Goal: Task Accomplishment & Management: Manage account settings

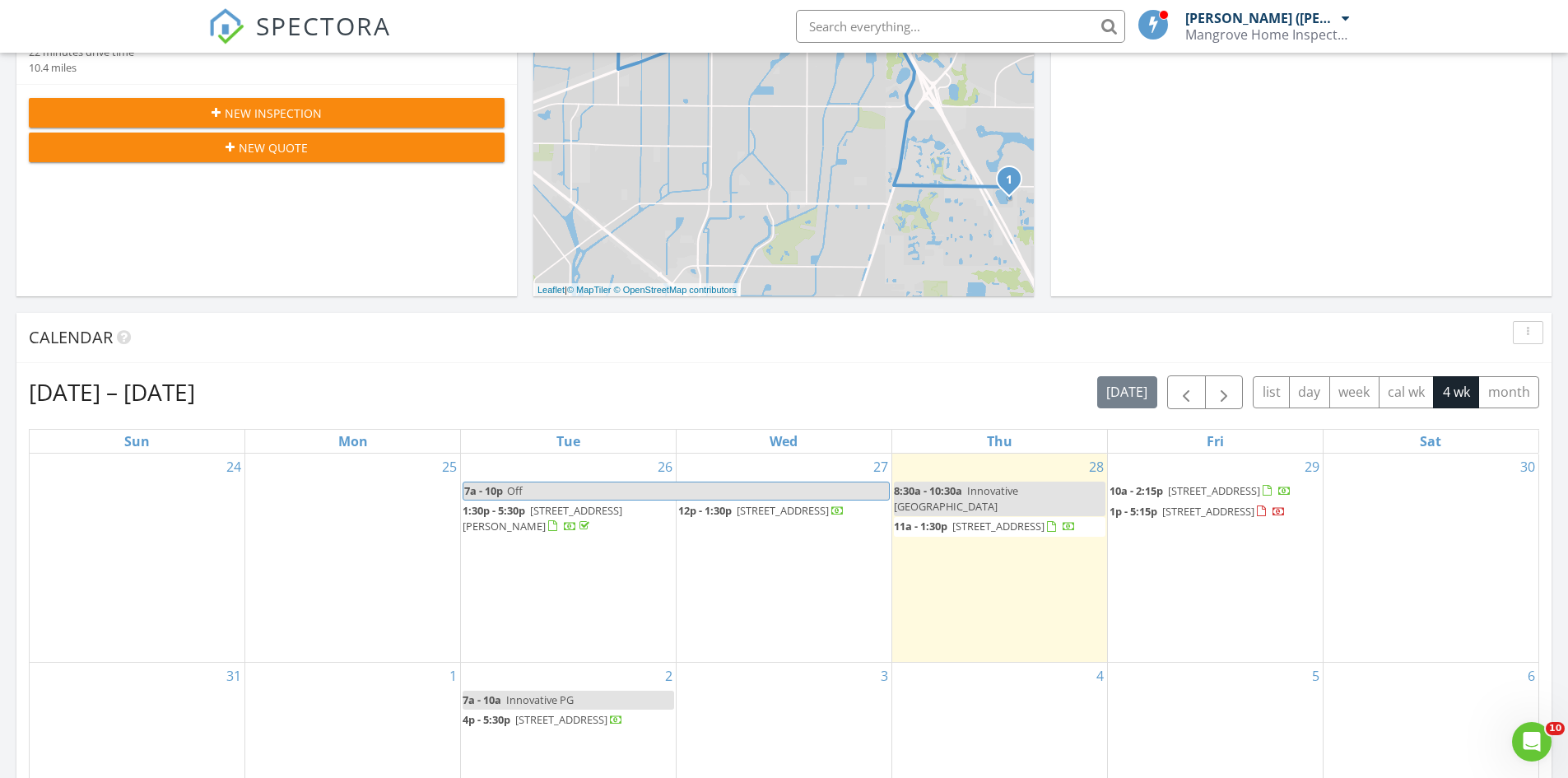
click at [727, 512] on span "12p - 1:30p" at bounding box center [705, 510] width 54 height 15
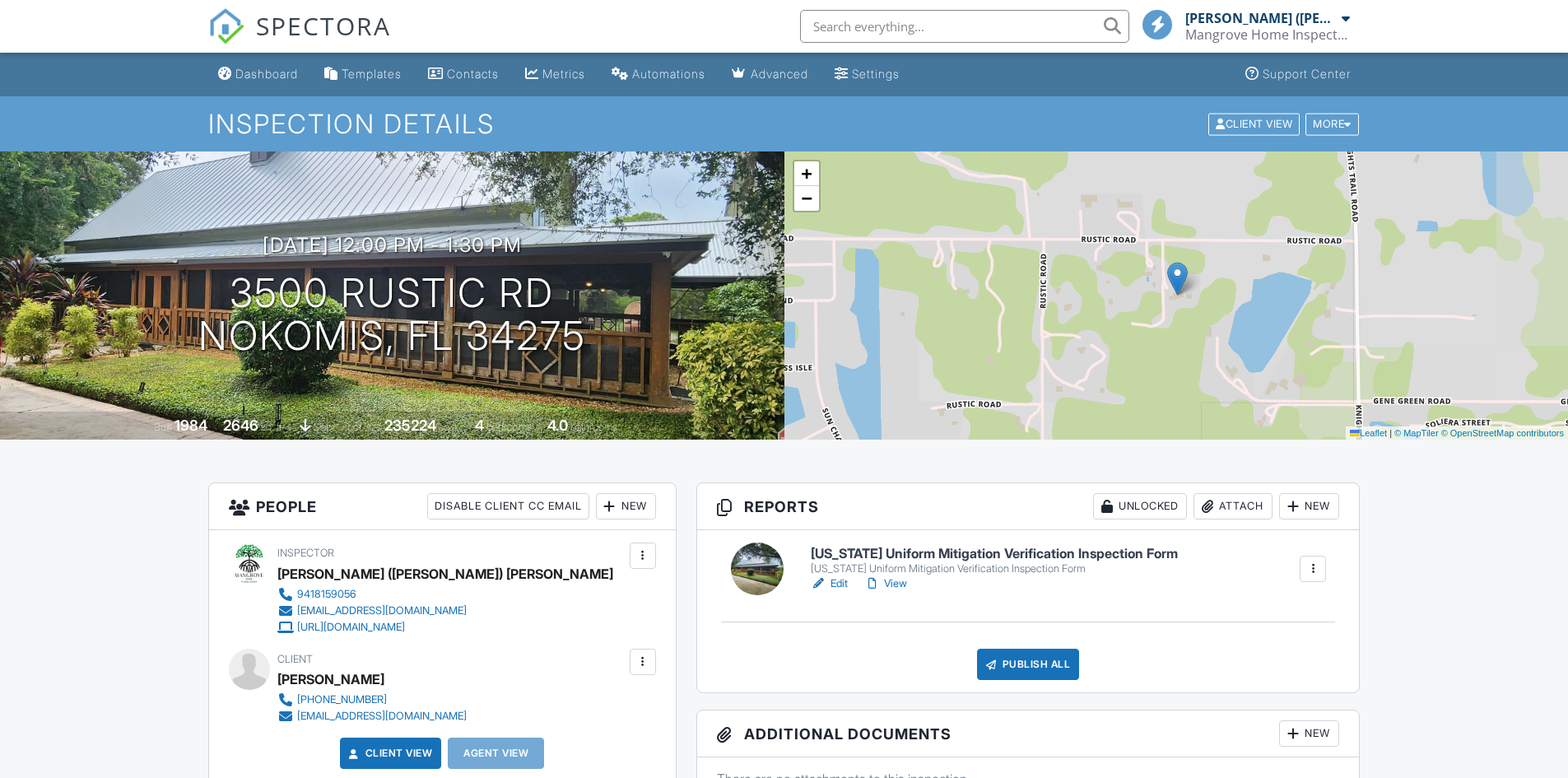
click at [1232, 512] on div "Attach" at bounding box center [1233, 506] width 79 height 27
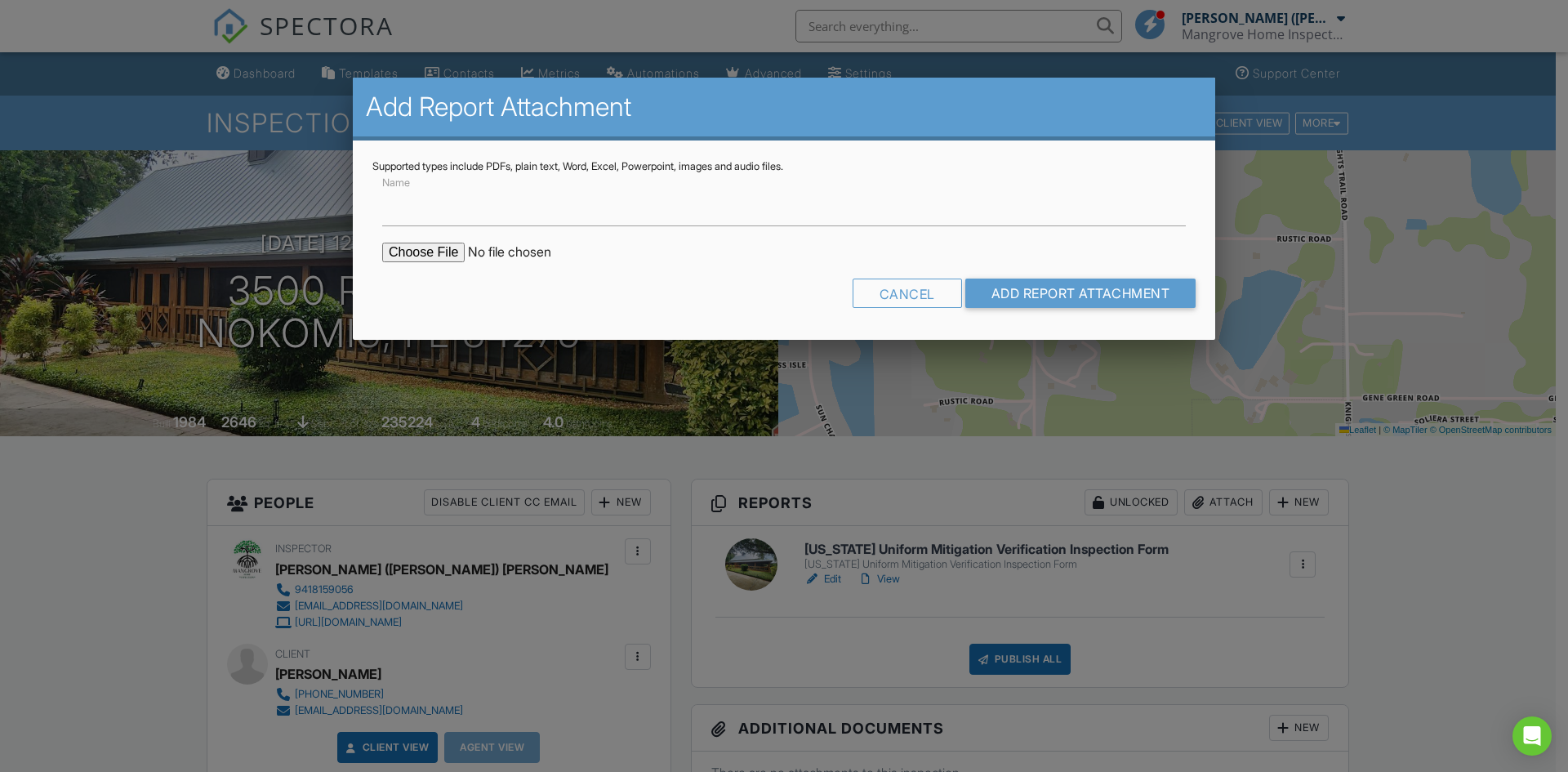
click at [428, 256] on input "file" at bounding box center [521, 252] width 278 height 20
type input "C:\fakepath\3500 RUSTIC Rd Roof Permit.pdf"
click at [519, 218] on input "Name" at bounding box center [784, 206] width 804 height 40
type input "Roof Permit"
click at [1088, 281] on input "Add Report Attachment" at bounding box center [1080, 293] width 231 height 30
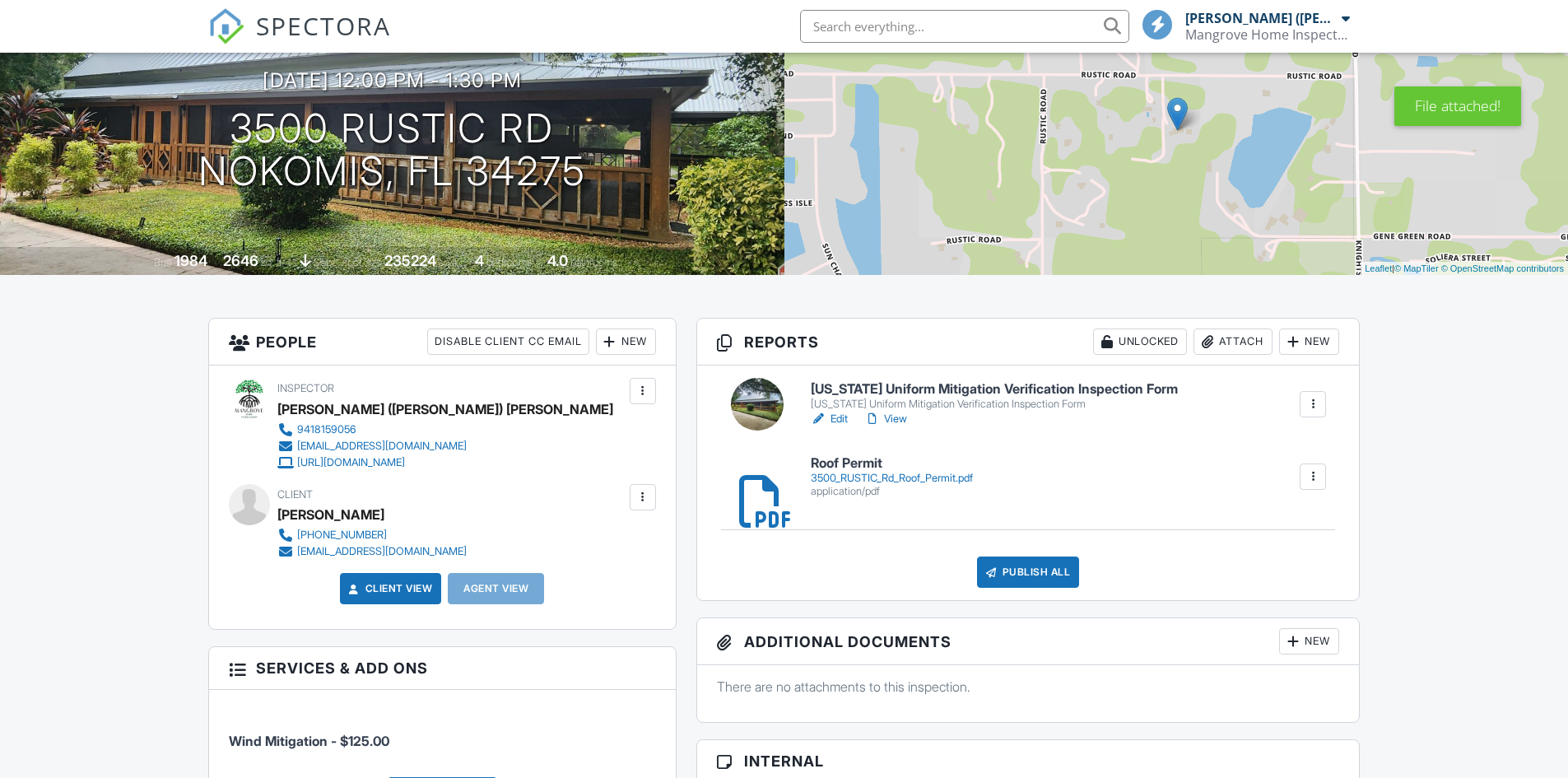
click at [1018, 567] on div "Publish All" at bounding box center [1028, 573] width 103 height 32
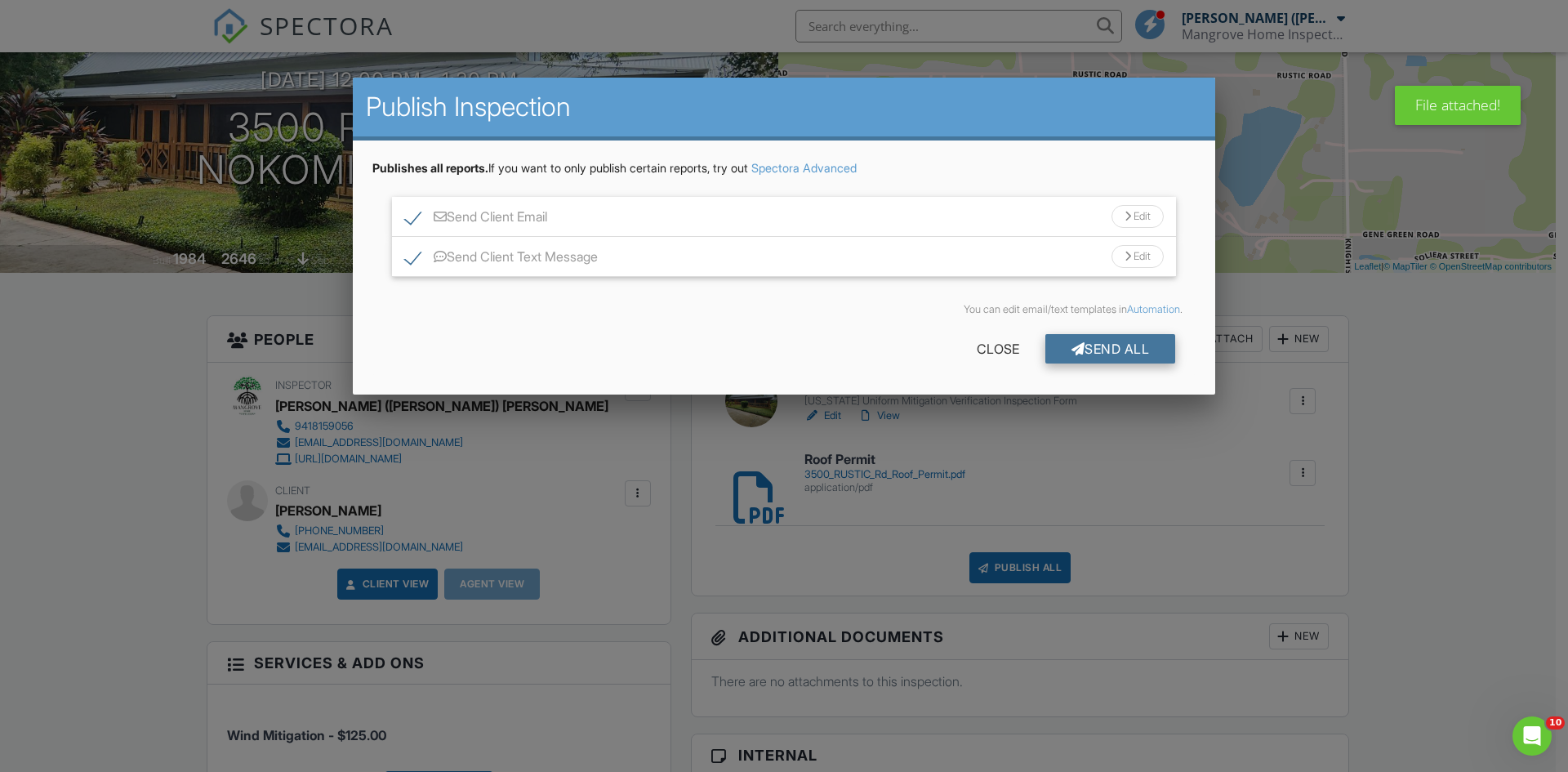
click at [1131, 354] on div "Send All" at bounding box center [1110, 349] width 131 height 30
